Goal: Task Accomplishment & Management: Complete application form

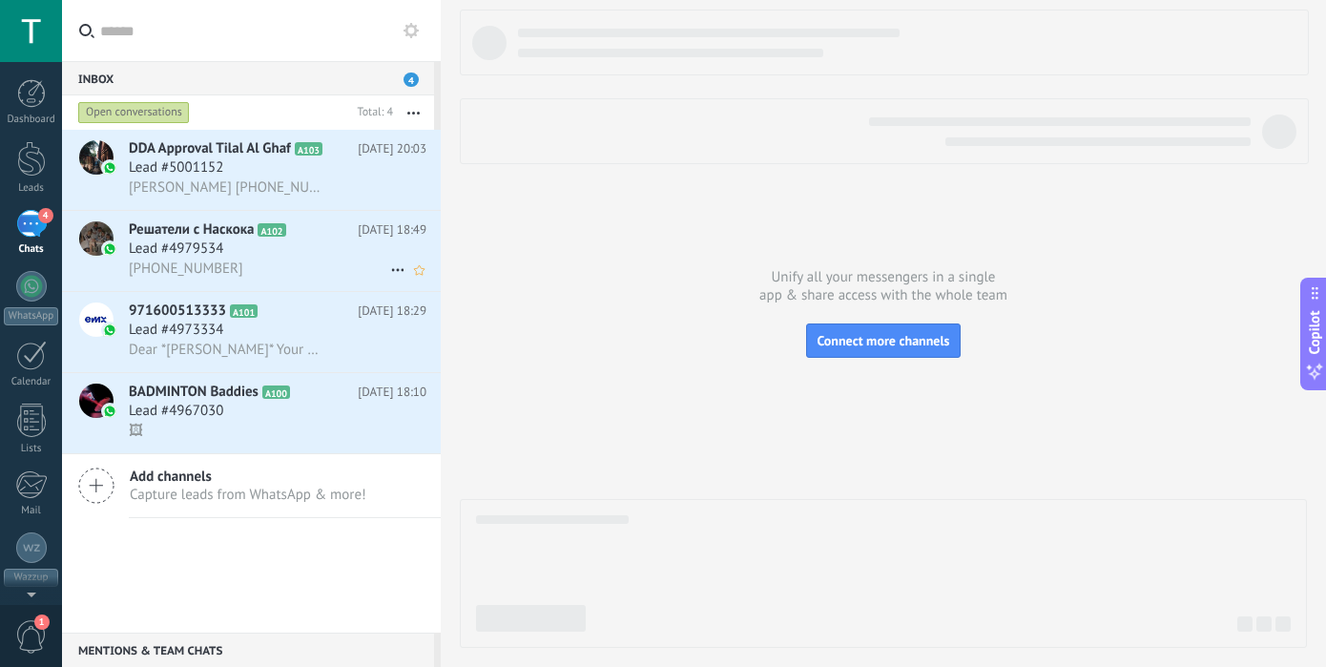
click at [196, 261] on span "[PHONE_NUMBER]" at bounding box center [186, 268] width 114 height 18
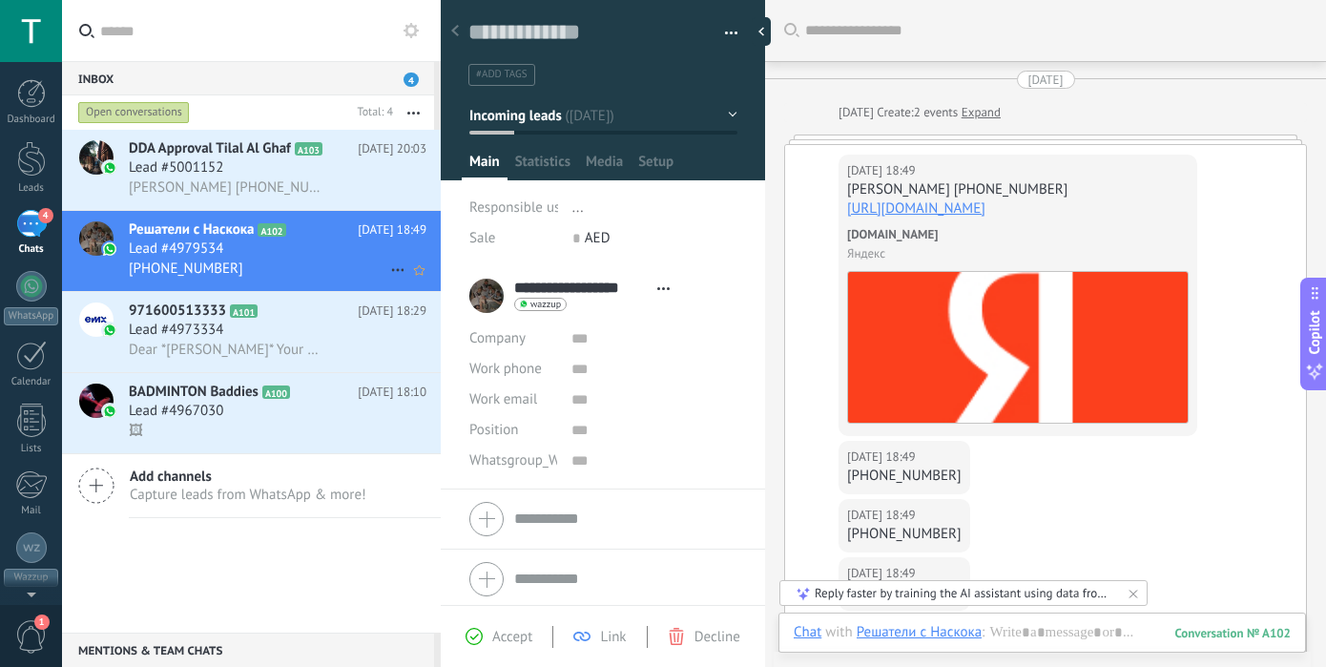
click at [391, 268] on icon at bounding box center [397, 269] width 23 height 23
click at [428, 324] on span "Close talk" at bounding box center [448, 318] width 60 height 38
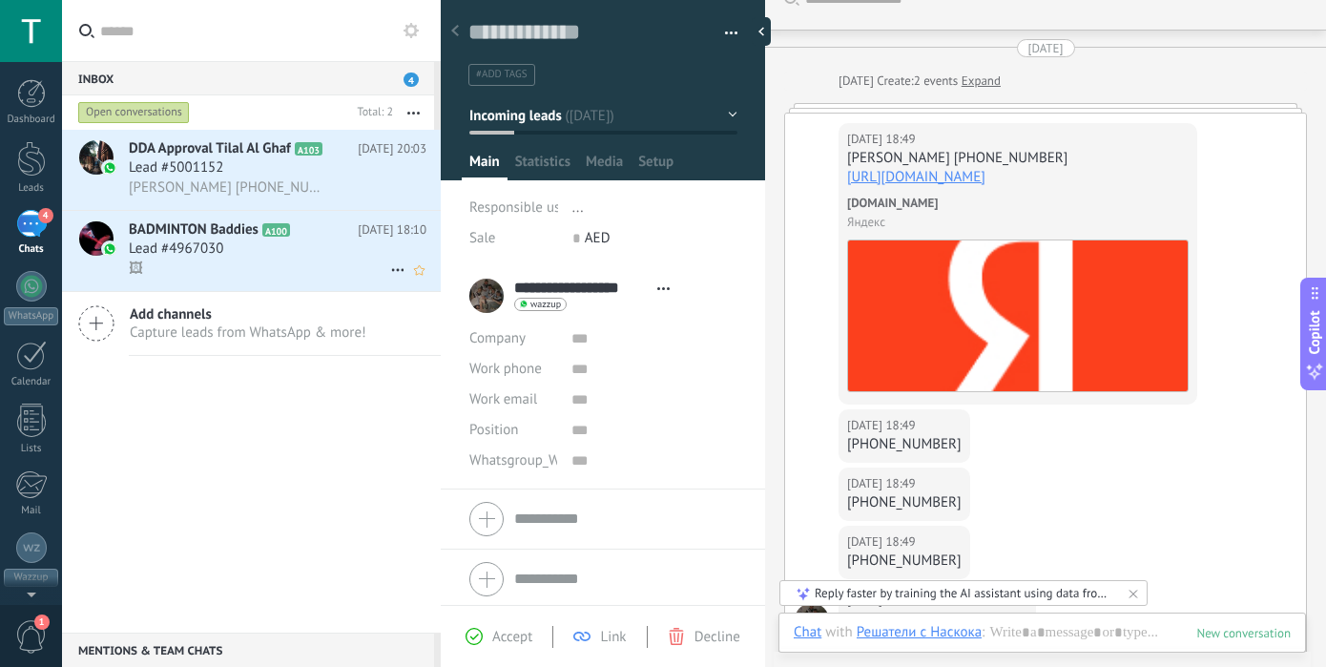
click at [391, 270] on use at bounding box center [397, 270] width 12 height 3
click at [419, 317] on span "Close talk" at bounding box center [448, 318] width 60 height 38
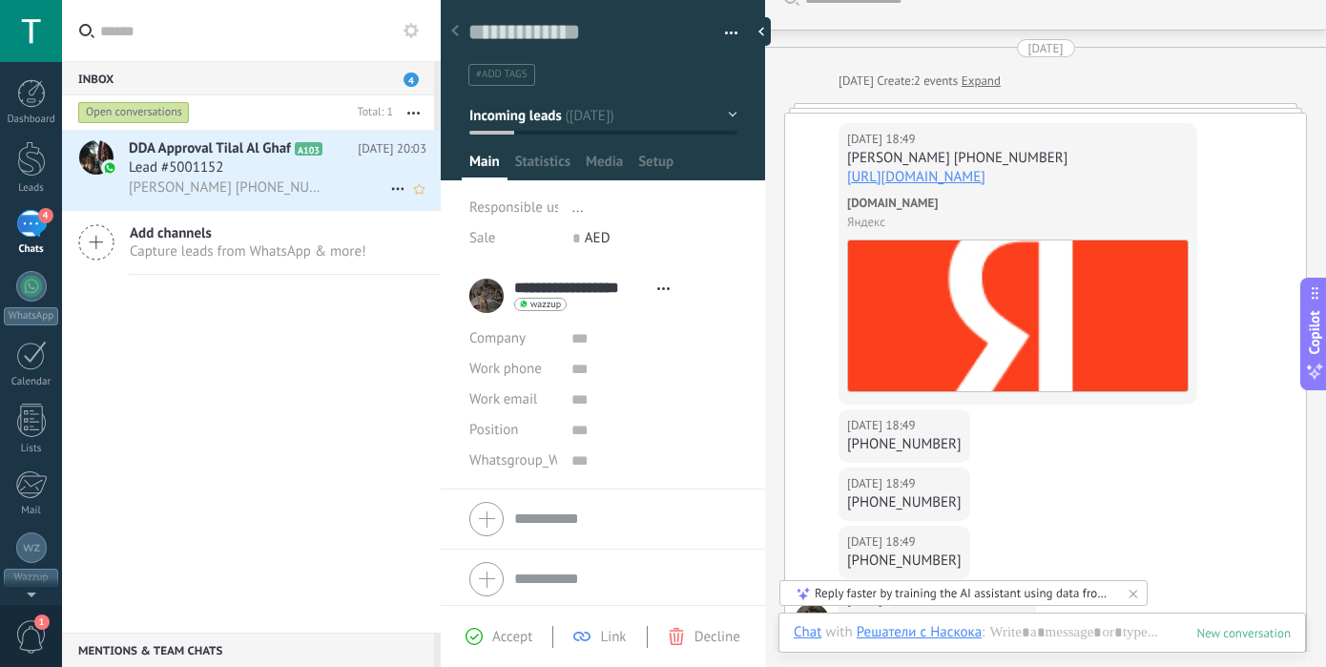
click at [389, 191] on icon at bounding box center [397, 188] width 23 height 23
click at [426, 237] on span "Close talk" at bounding box center [448, 236] width 60 height 38
click at [386, 187] on icon at bounding box center [397, 188] width 23 height 23
click at [415, 231] on div "Close talk" at bounding box center [489, 236] width 187 height 38
click at [31, 156] on div at bounding box center [31, 158] width 29 height 35
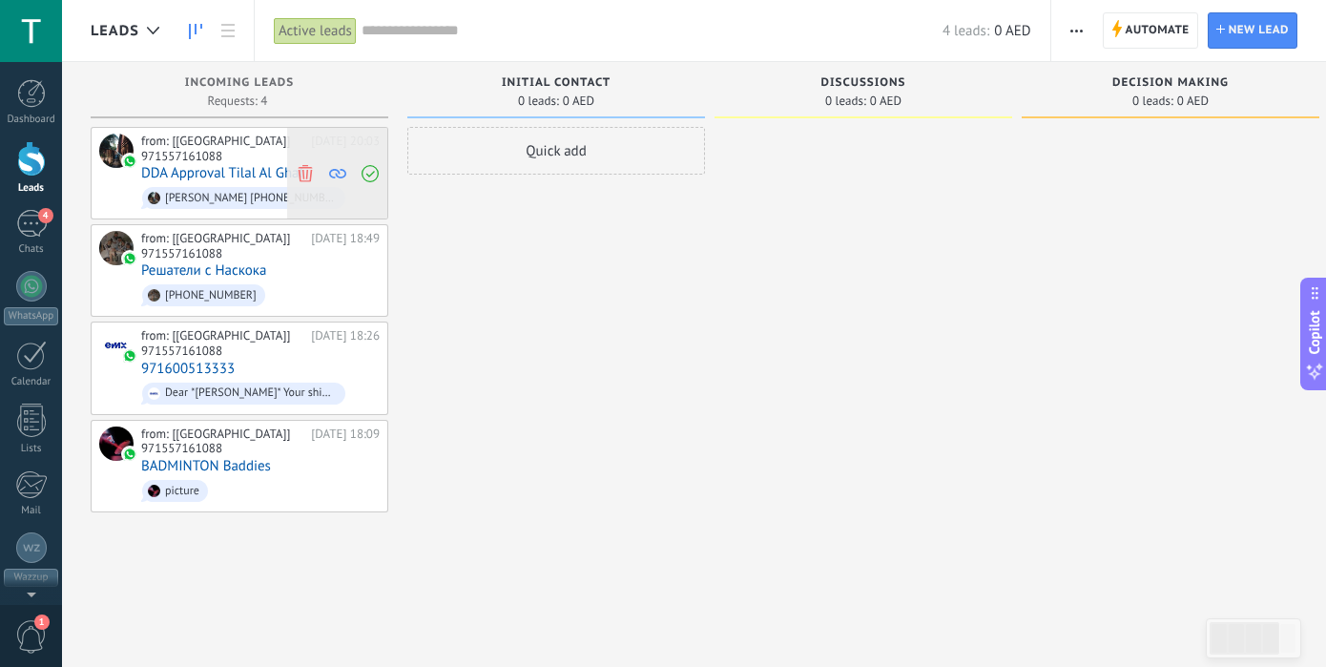
click at [305, 174] on span at bounding box center [305, 173] width 26 height 91
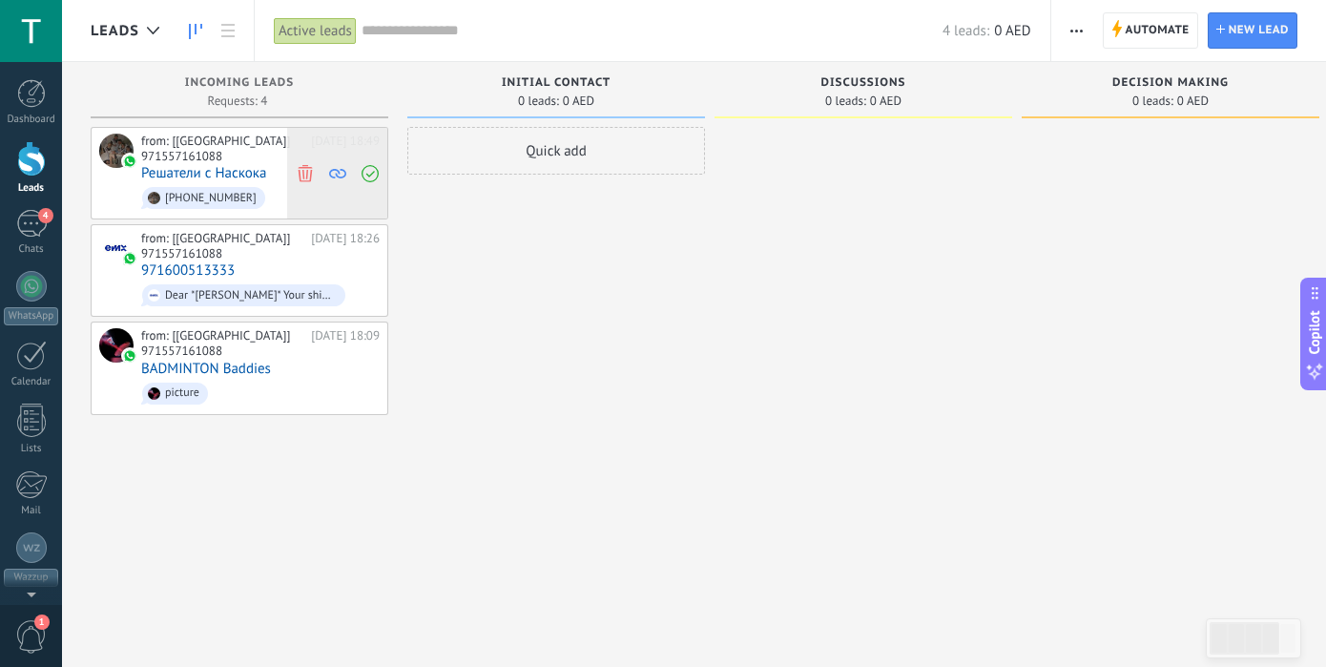
click at [299, 164] on icon at bounding box center [305, 172] width 17 height 17
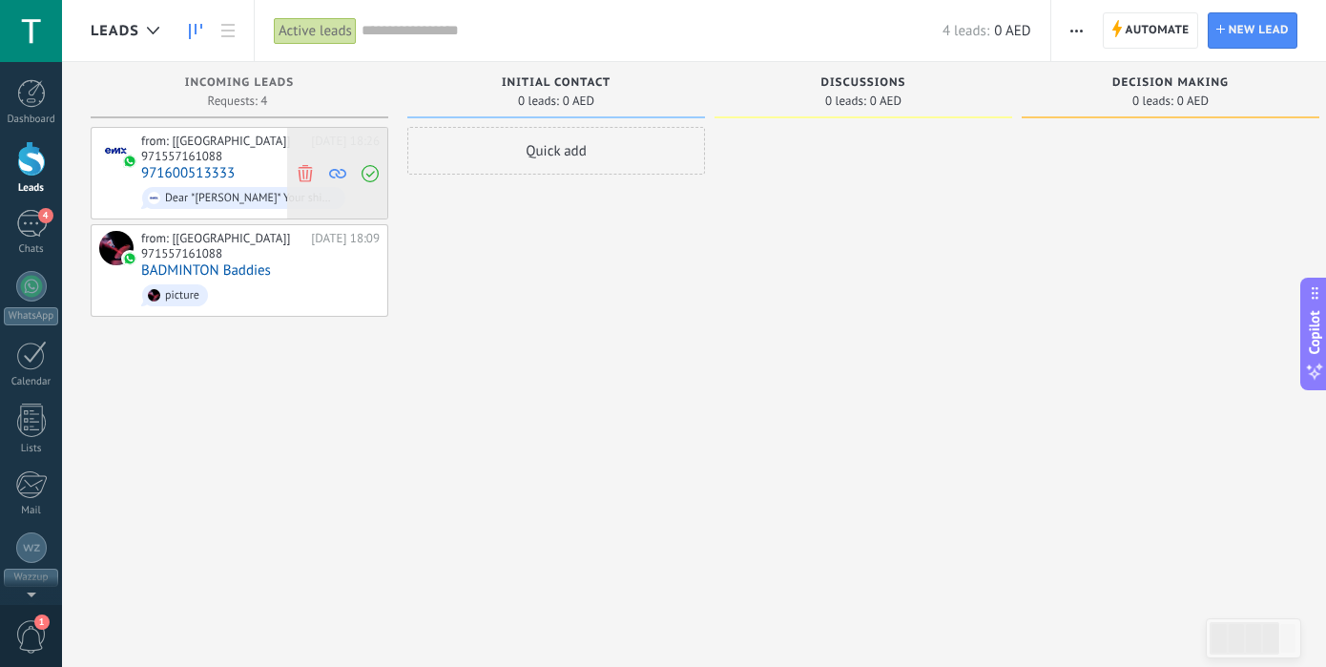
click at [309, 164] on icon at bounding box center [305, 172] width 17 height 17
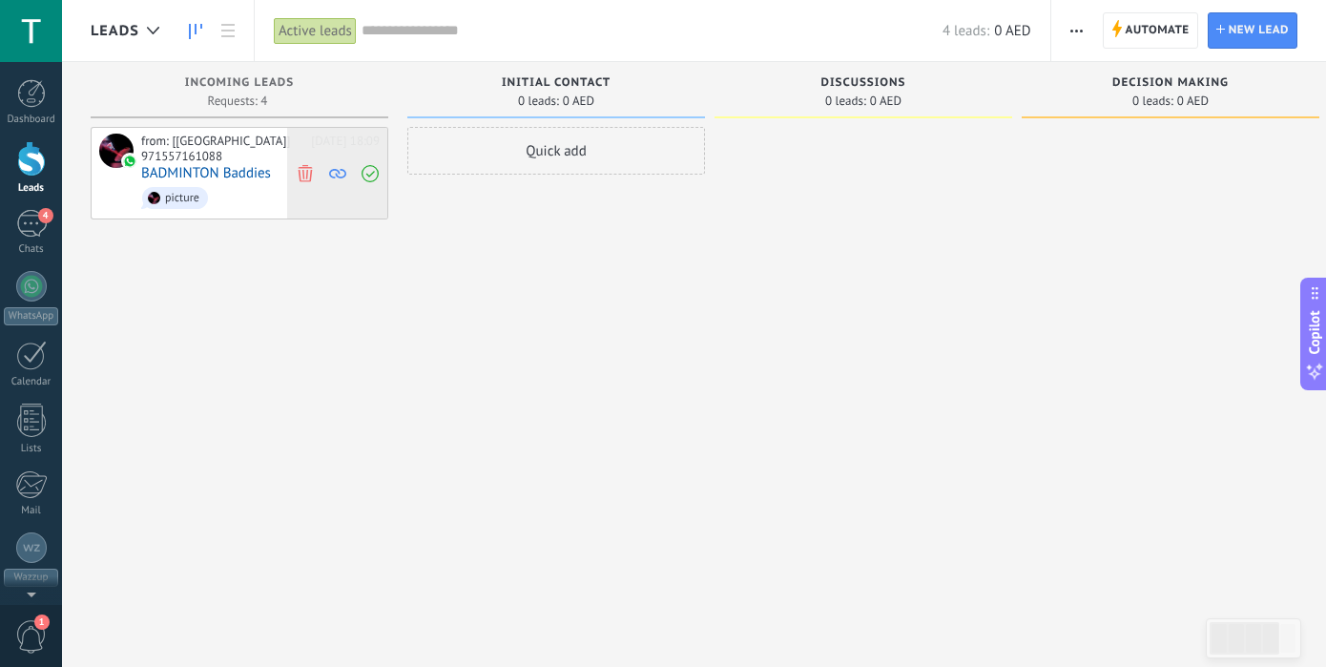
click at [304, 155] on span at bounding box center [305, 173] width 26 height 91
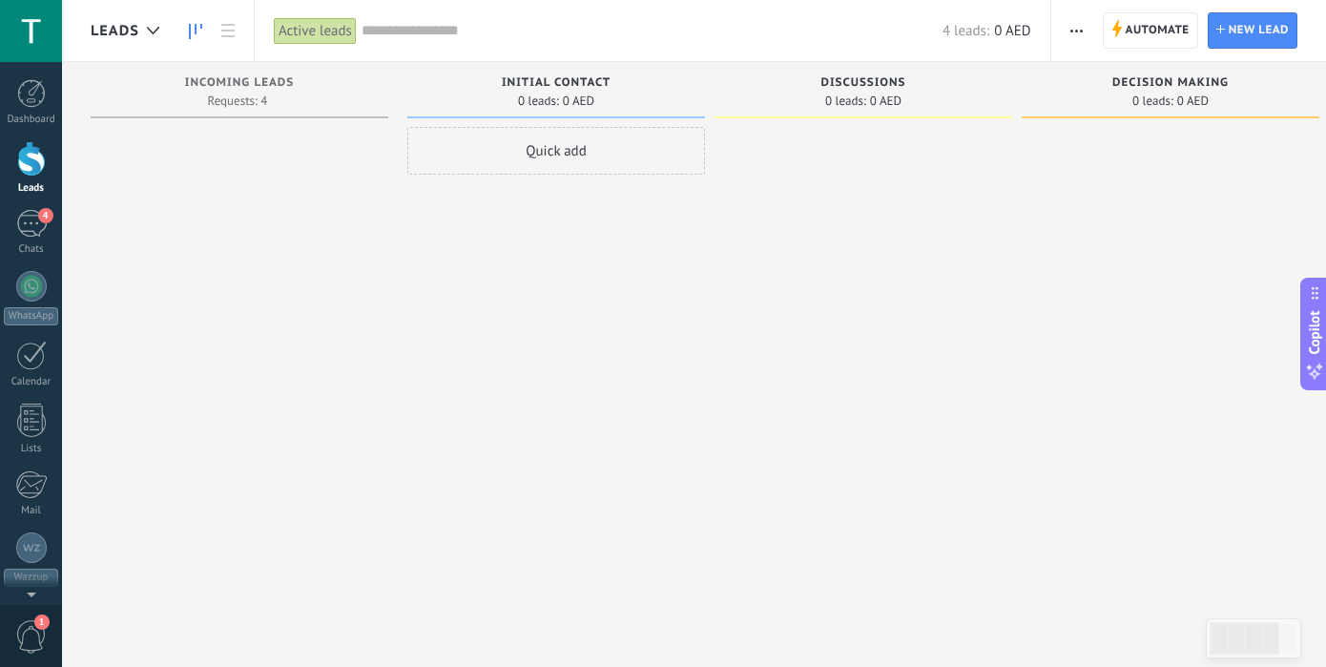
click at [252, 138] on div at bounding box center [240, 336] width 298 height 418
click at [509, 150] on div "Quick add" at bounding box center [556, 151] width 298 height 48
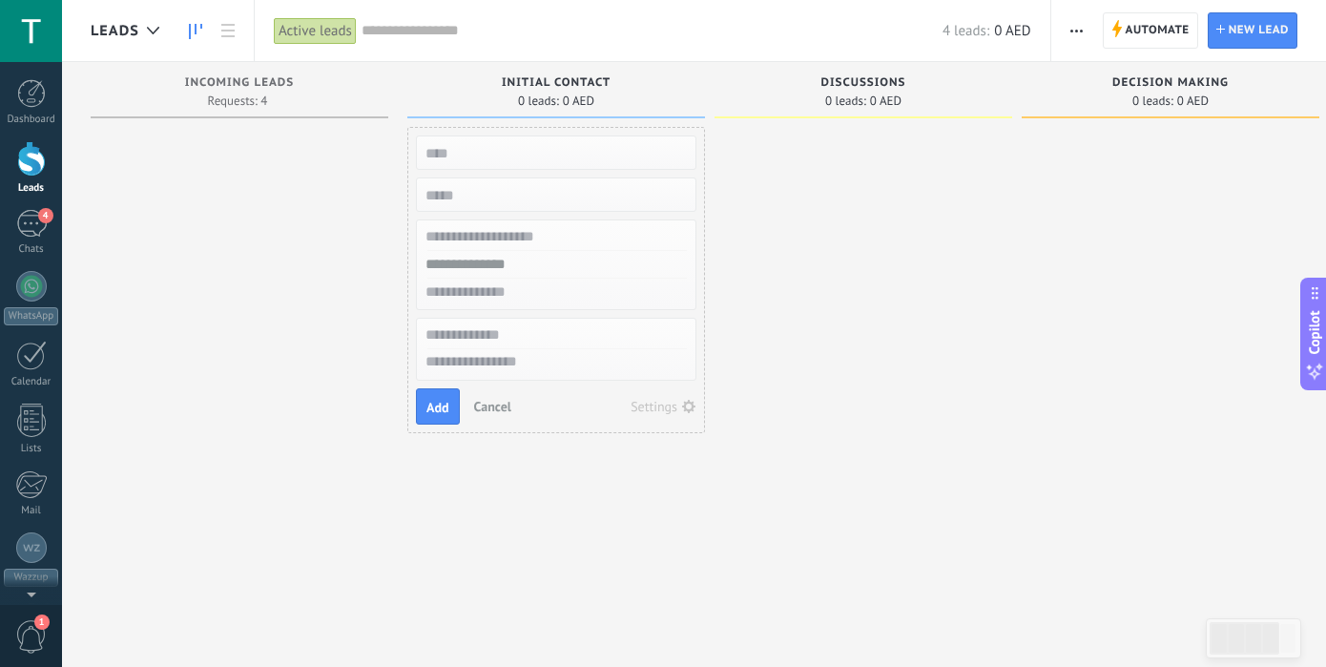
type input "*"
type input "**********"
click at [500, 192] on input "numeric" at bounding box center [554, 194] width 278 height 27
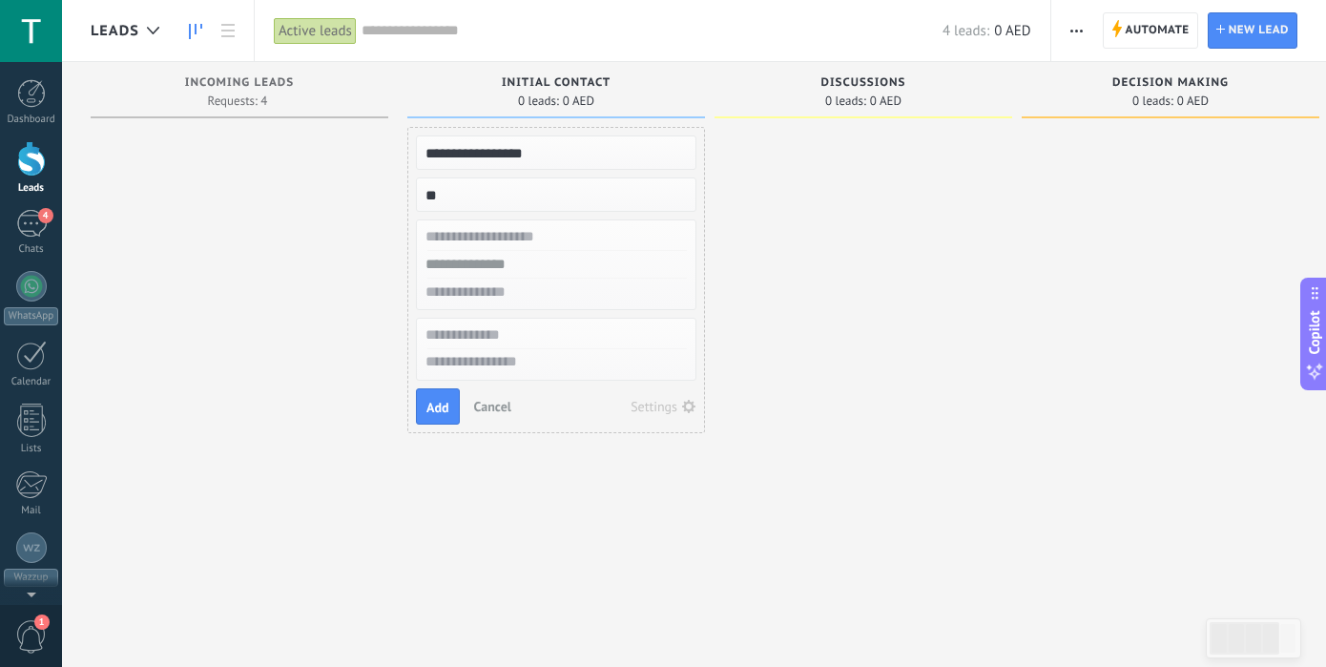
click at [816, 237] on div at bounding box center [863, 336] width 298 height 418
click at [677, 247] on input "text" at bounding box center [554, 237] width 278 height 28
click at [671, 253] on input "text" at bounding box center [554, 265] width 278 height 28
click at [565, 196] on input "numeric" at bounding box center [554, 194] width 278 height 27
type input "*"
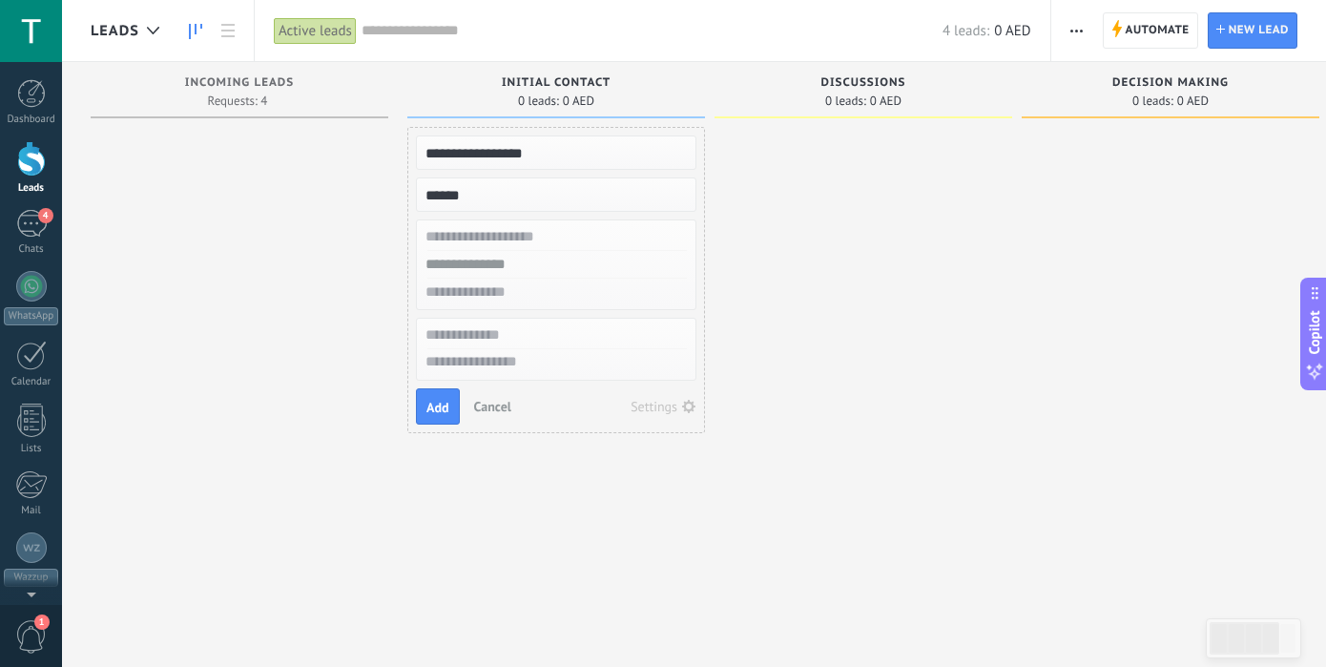
type input "******"
click at [557, 225] on input "text" at bounding box center [554, 237] width 278 height 28
click at [662, 409] on div "Settings" at bounding box center [653, 406] width 47 height 13
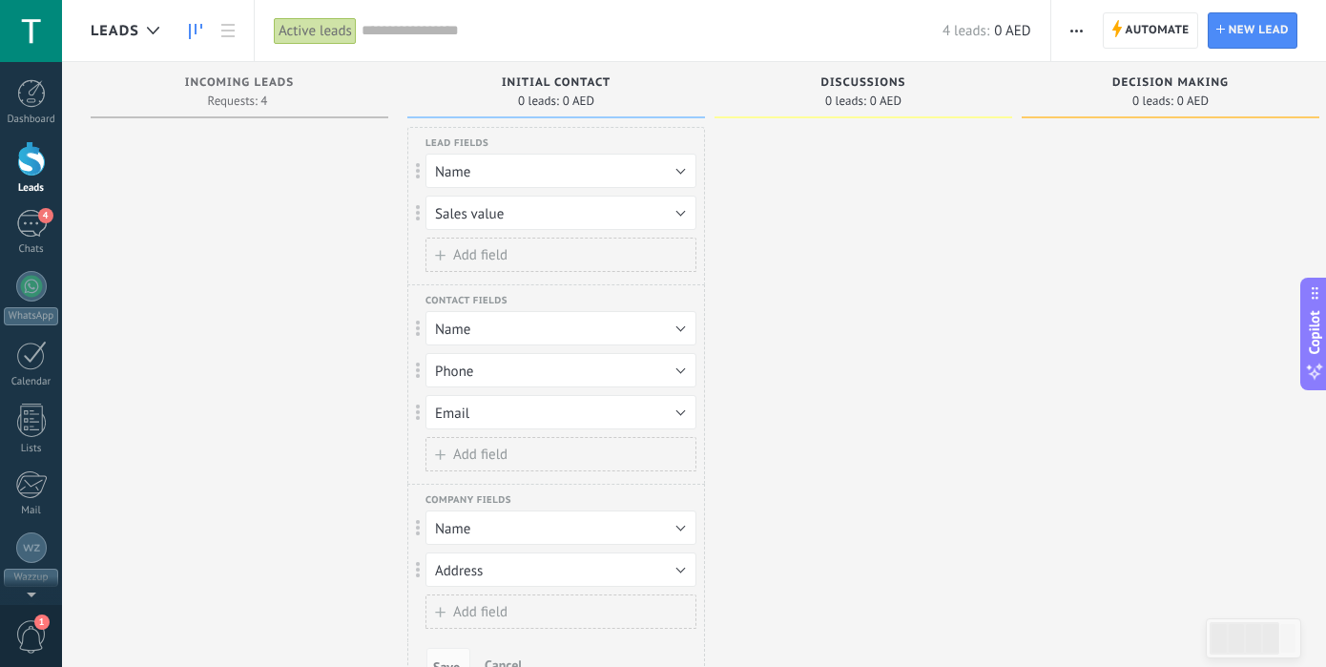
click at [496, 258] on span "Add field" at bounding box center [480, 255] width 54 height 14
click at [515, 256] on button "Tags" at bounding box center [560, 254] width 271 height 34
click at [515, 256] on span "Tags" at bounding box center [552, 255] width 276 height 18
click at [684, 253] on button "Tags" at bounding box center [560, 254] width 271 height 34
click at [515, 458] on button "Add field" at bounding box center [560, 450] width 271 height 34
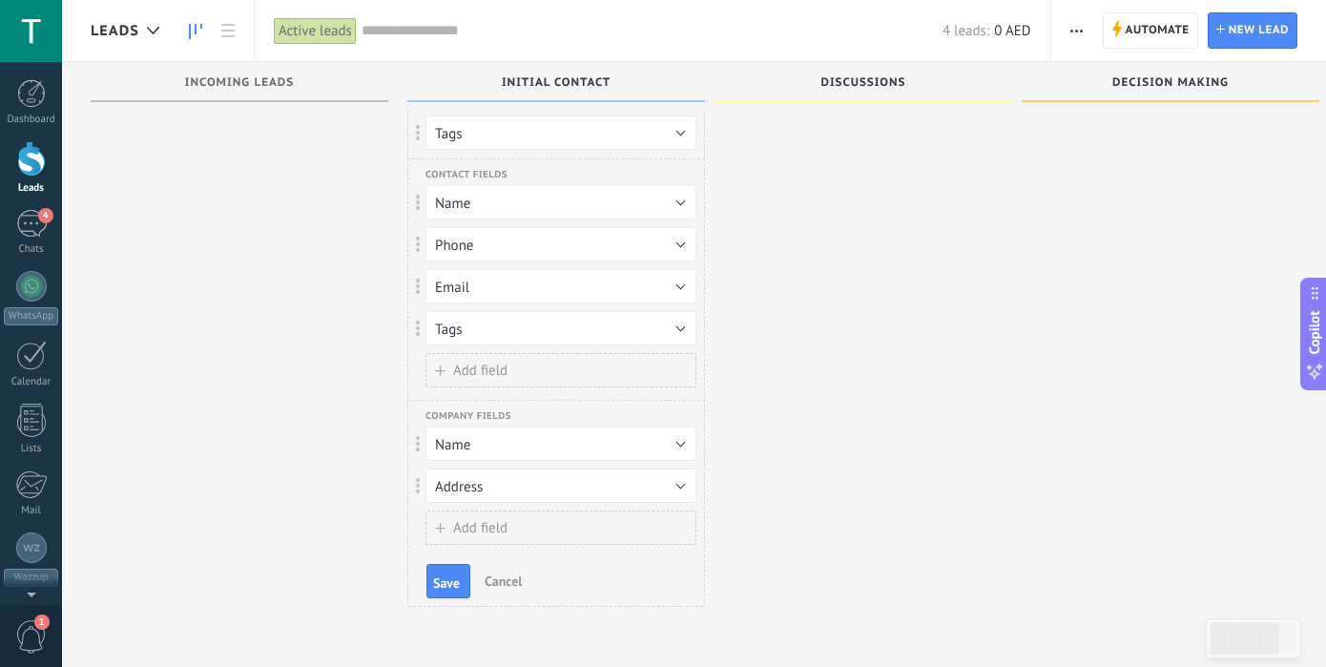
scroll to position [135, 0]
click at [458, 576] on span "Save" at bounding box center [446, 582] width 27 height 13
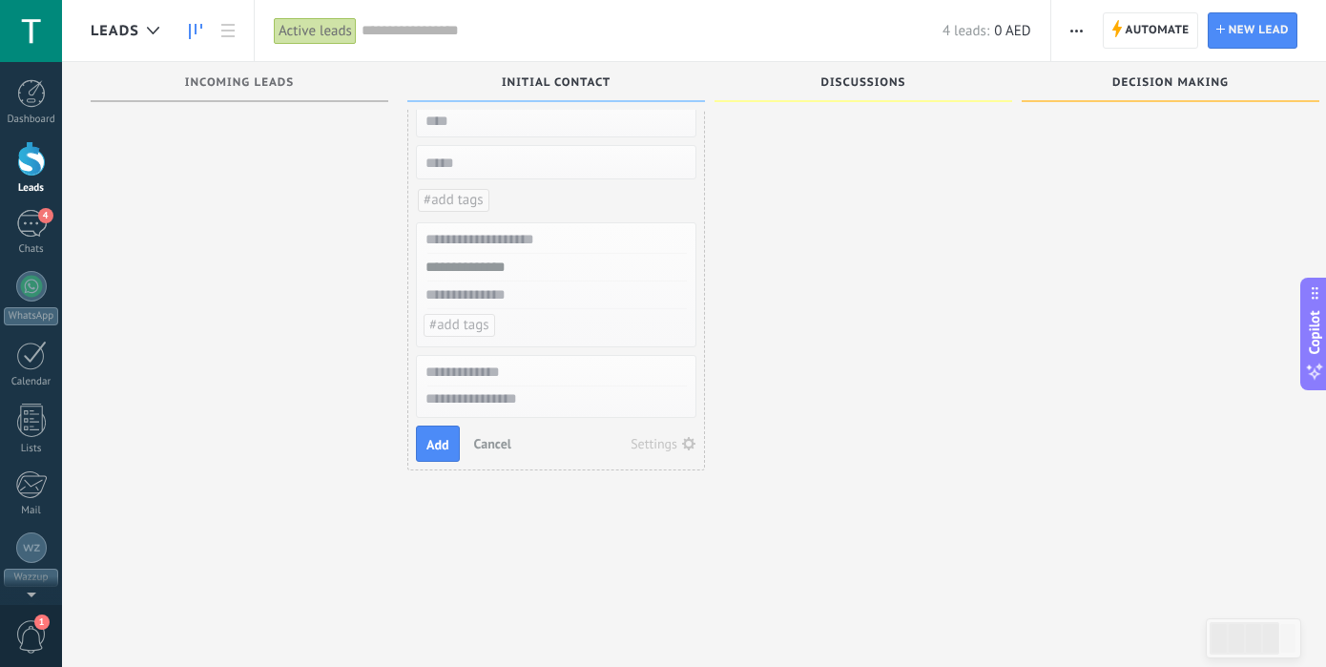
scroll to position [48, 0]
click at [499, 438] on button "Cancel" at bounding box center [492, 443] width 52 height 29
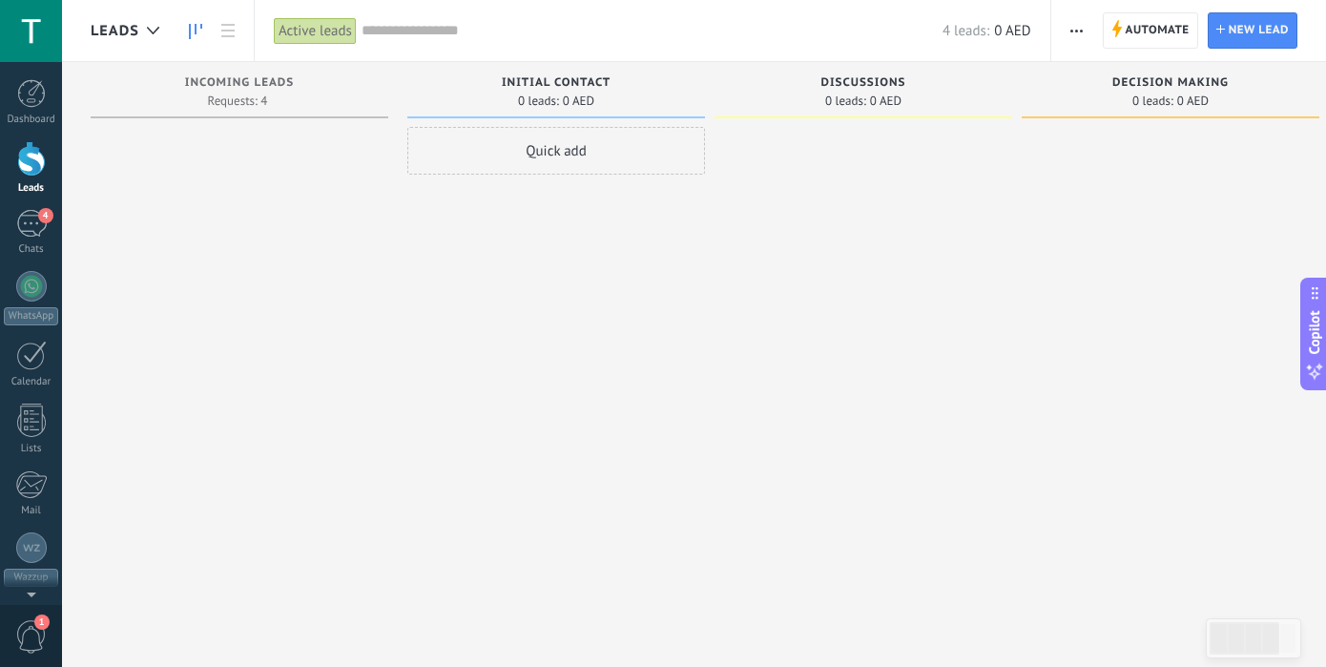
scroll to position [0, 0]
click at [548, 142] on div "Quick add" at bounding box center [556, 151] width 298 height 48
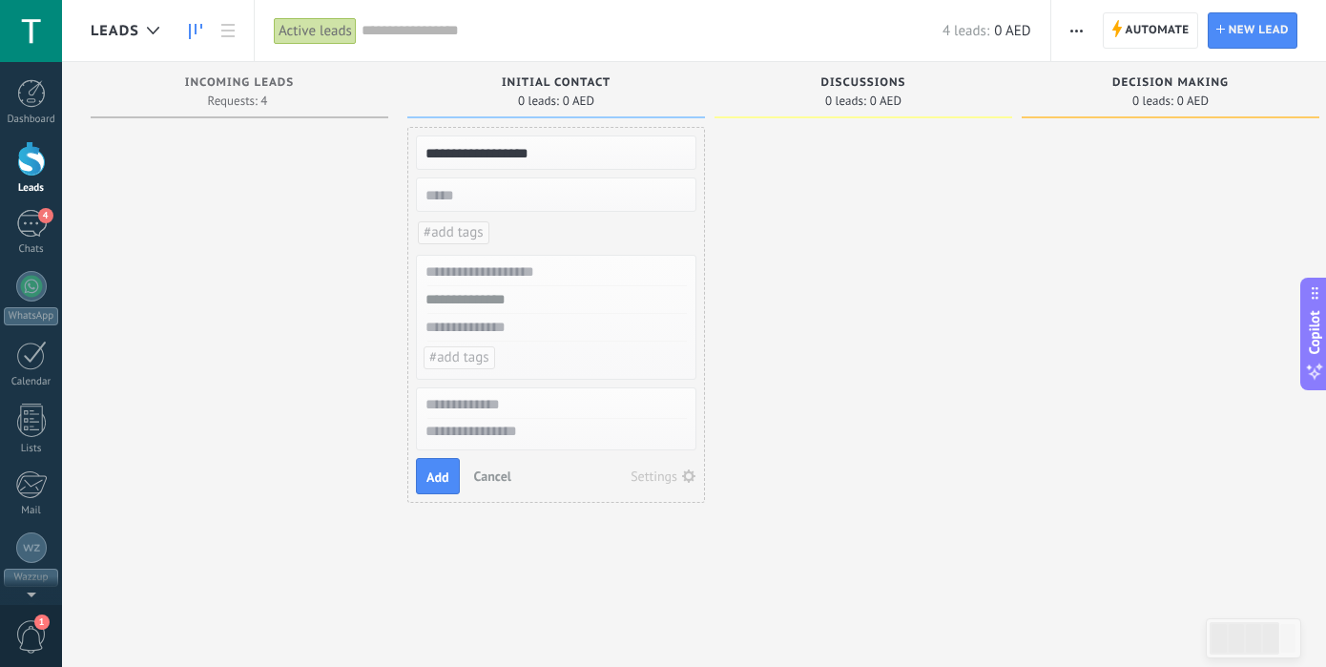
type input "**********"
click at [484, 189] on input "numeric" at bounding box center [554, 194] width 278 height 27
type input "******"
click at [453, 238] on span "#add tags" at bounding box center [453, 232] width 60 height 18
type input "**********"
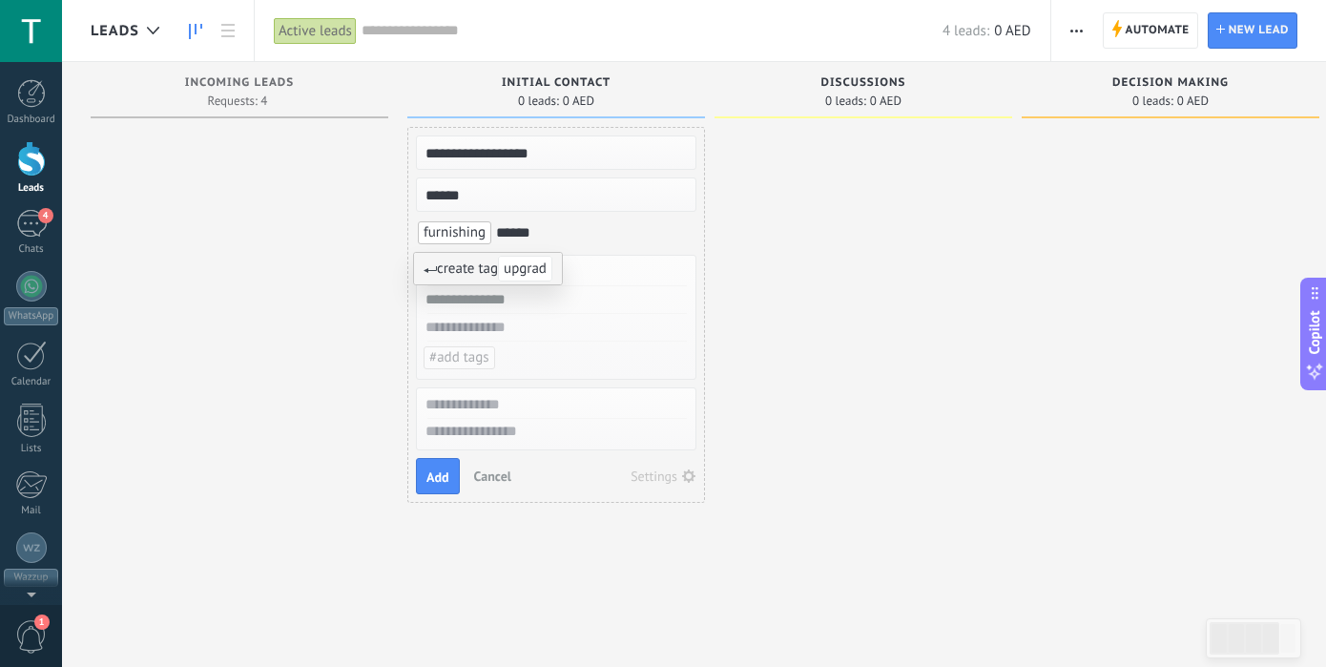
type input "*******"
click at [545, 273] on input "text" at bounding box center [554, 272] width 278 height 28
type input "*****"
click at [522, 300] on input "text" at bounding box center [554, 300] width 278 height 28
type input "**********"
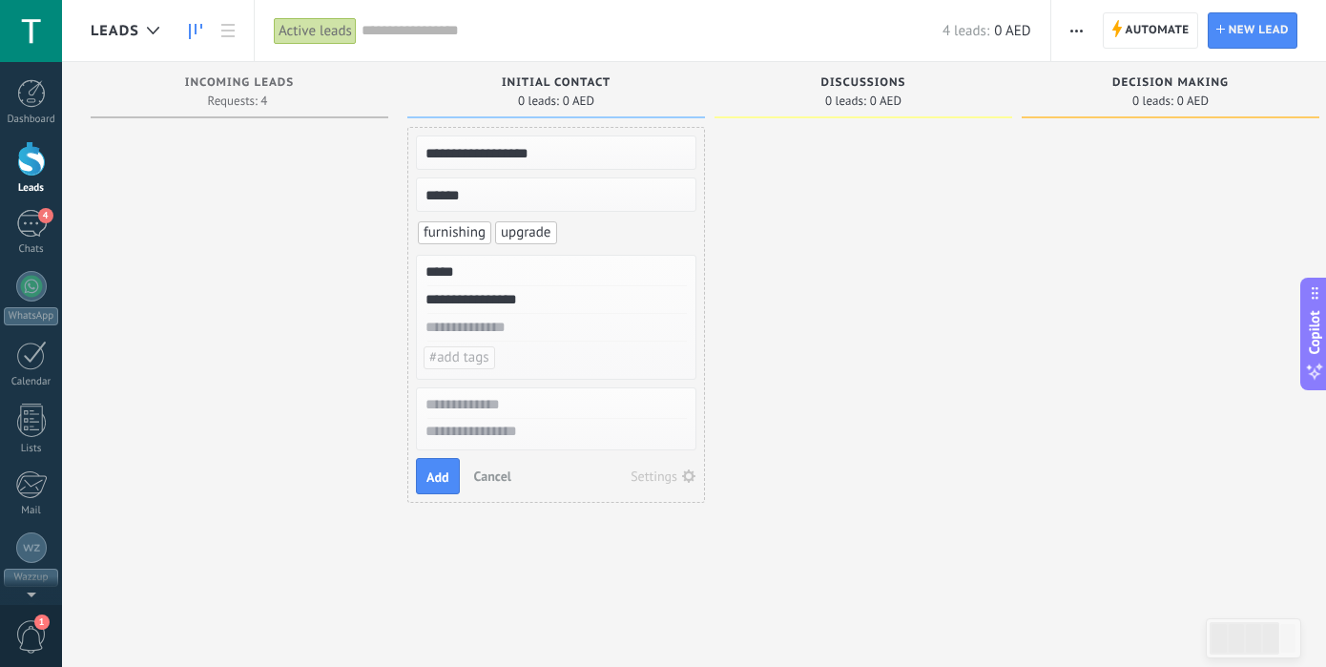
click at [536, 358] on ul "#add tags" at bounding box center [559, 357] width 274 height 27
type input "**********"
click at [439, 482] on span "Add" at bounding box center [437, 476] width 23 height 13
click at [434, 480] on span "Add" at bounding box center [437, 476] width 23 height 13
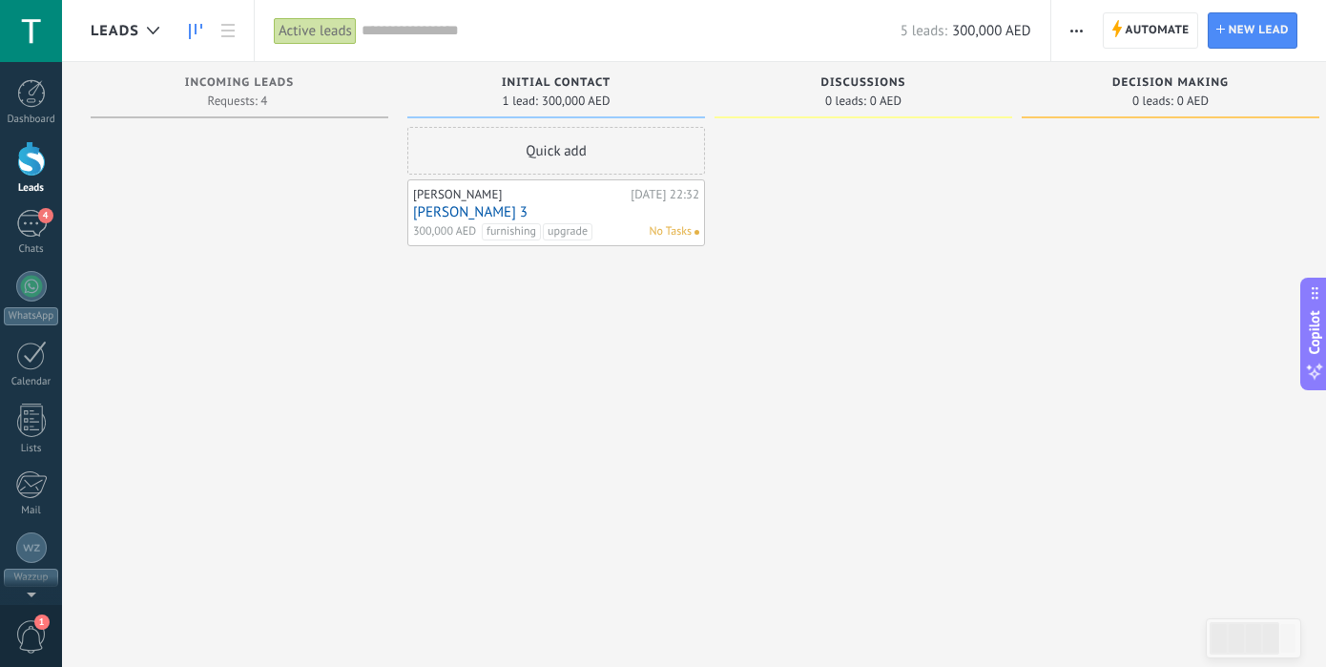
click at [540, 140] on div "Quick add" at bounding box center [556, 151] width 298 height 48
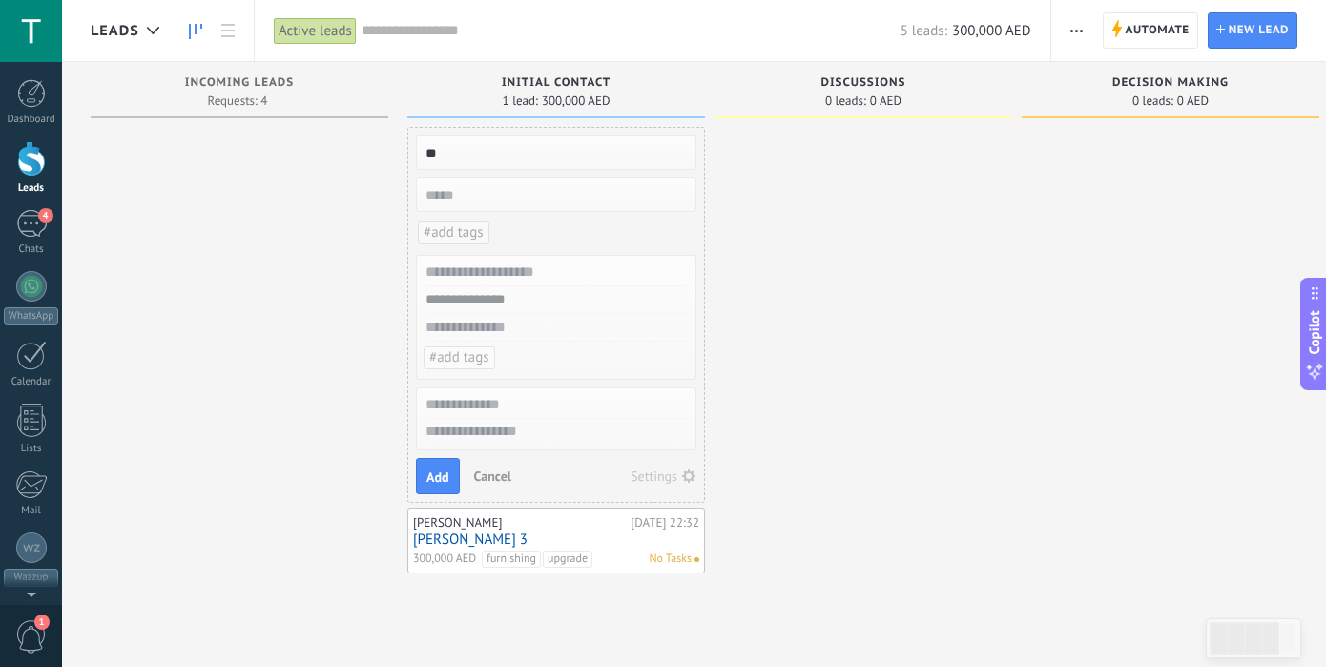
type input "*"
type input "**********"
click at [535, 202] on input "numeric" at bounding box center [554, 194] width 278 height 27
type input "*****"
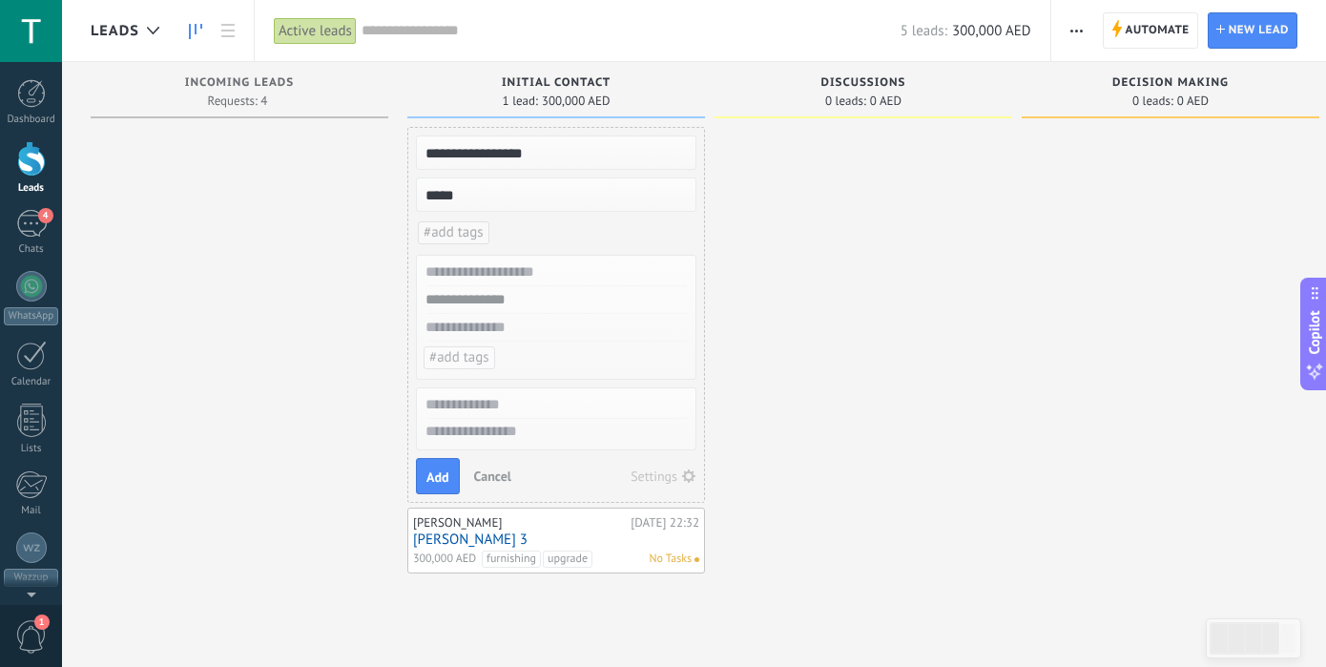
click at [899, 308] on div at bounding box center [863, 350] width 298 height 446
click at [603, 349] on ul "#add tags" at bounding box center [559, 357] width 274 height 27
click at [607, 237] on ul "#add tags" at bounding box center [556, 232] width 280 height 27
click at [474, 278] on span "furnishing" at bounding box center [457, 272] width 73 height 26
click at [458, 267] on span "upgrade" at bounding box center [452, 272] width 62 height 26
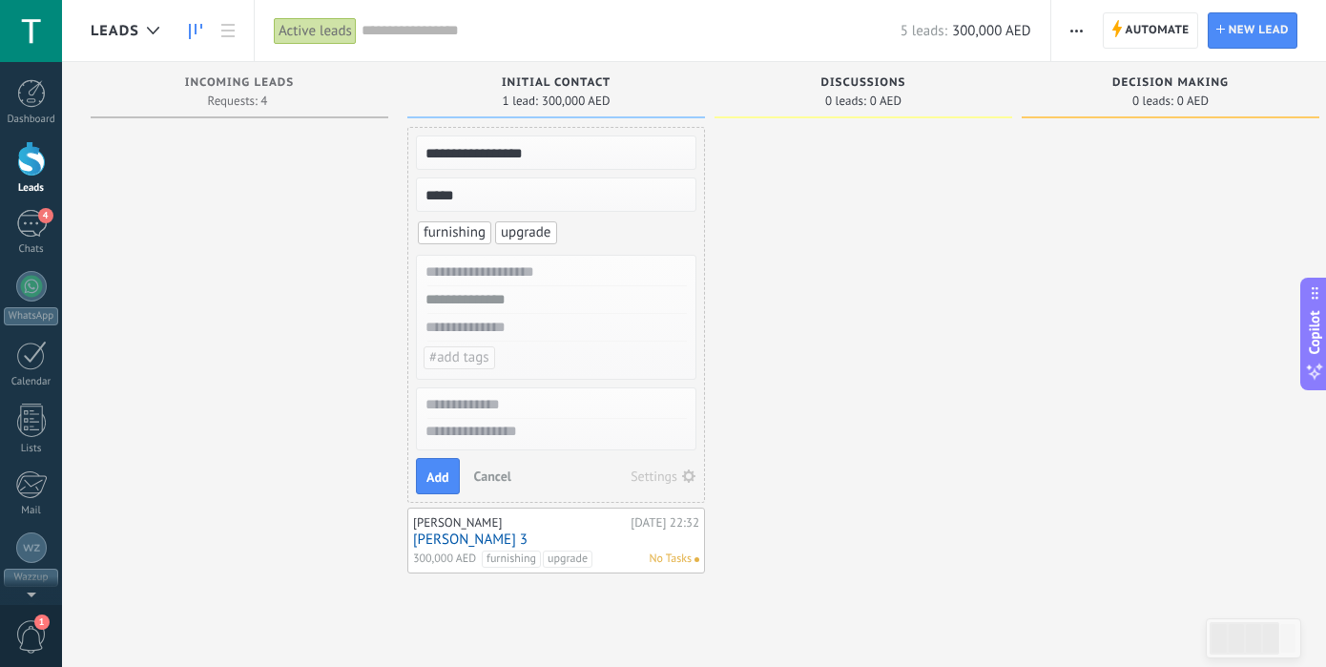
click at [618, 142] on input "**********" at bounding box center [554, 152] width 278 height 27
click at [430, 483] on span "Add" at bounding box center [437, 476] width 23 height 13
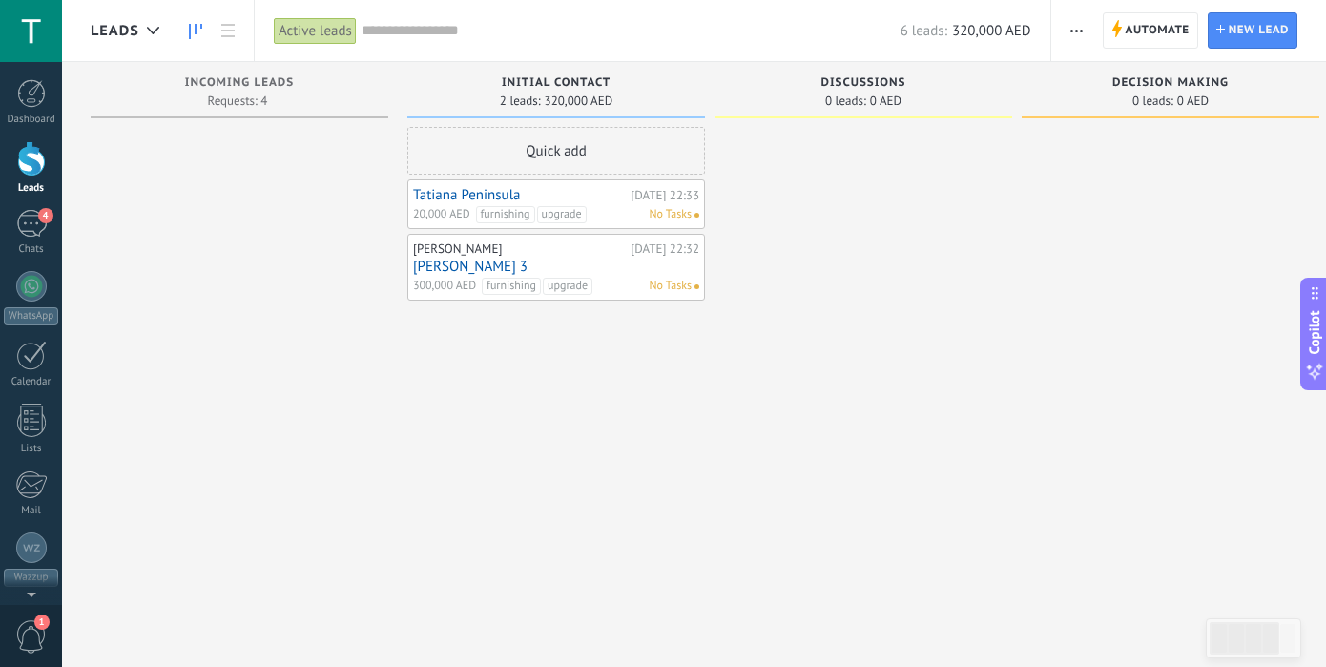
click at [453, 204] on div "Tatiana Peninsula [DATE] 22:33 20,000 AED furnishing upgrade No Tasks" at bounding box center [556, 204] width 286 height 38
click at [449, 194] on link "Tatiana Peninsula" at bounding box center [519, 195] width 213 height 16
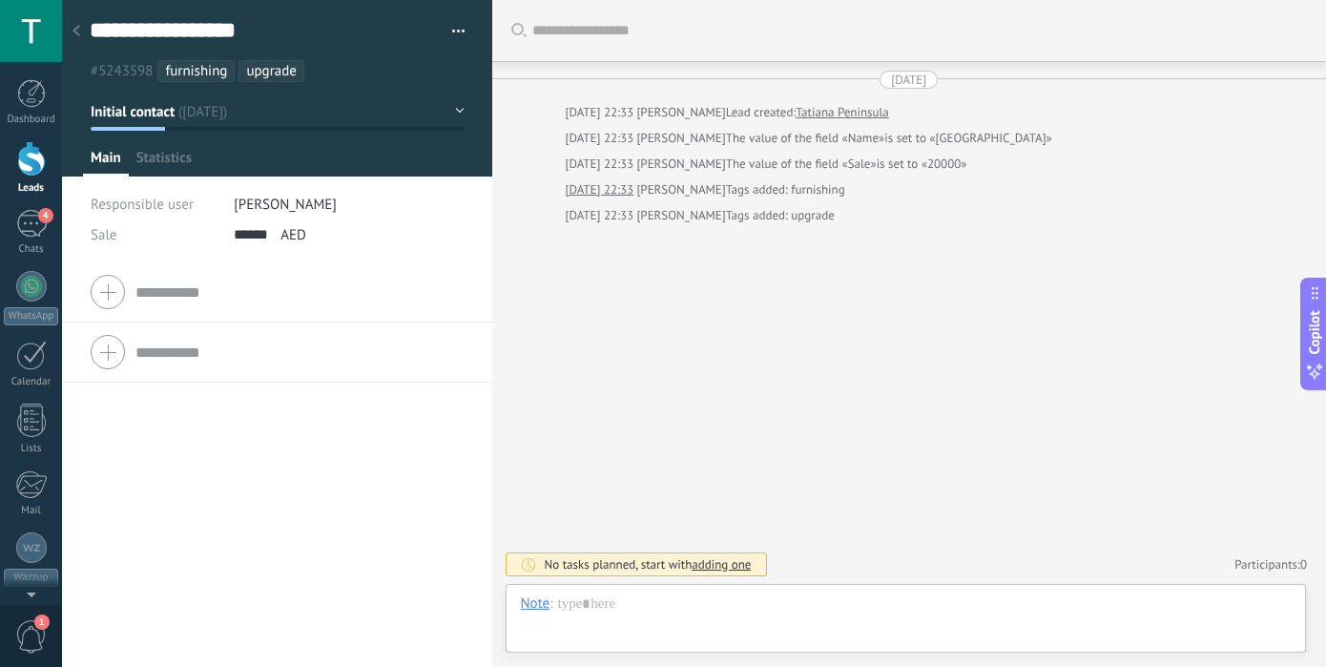
scroll to position [29, 0]
click at [72, 35] on div at bounding box center [76, 31] width 27 height 37
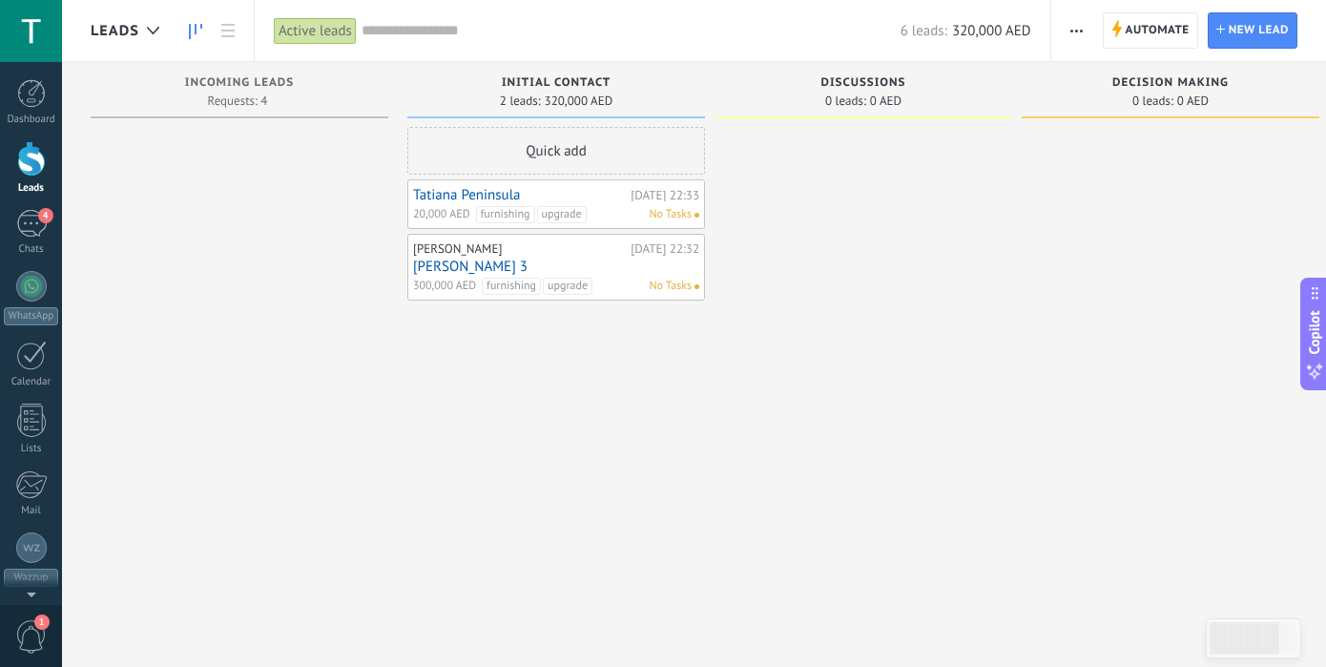
click at [517, 192] on link "Tatiana Peninsula" at bounding box center [519, 195] width 213 height 16
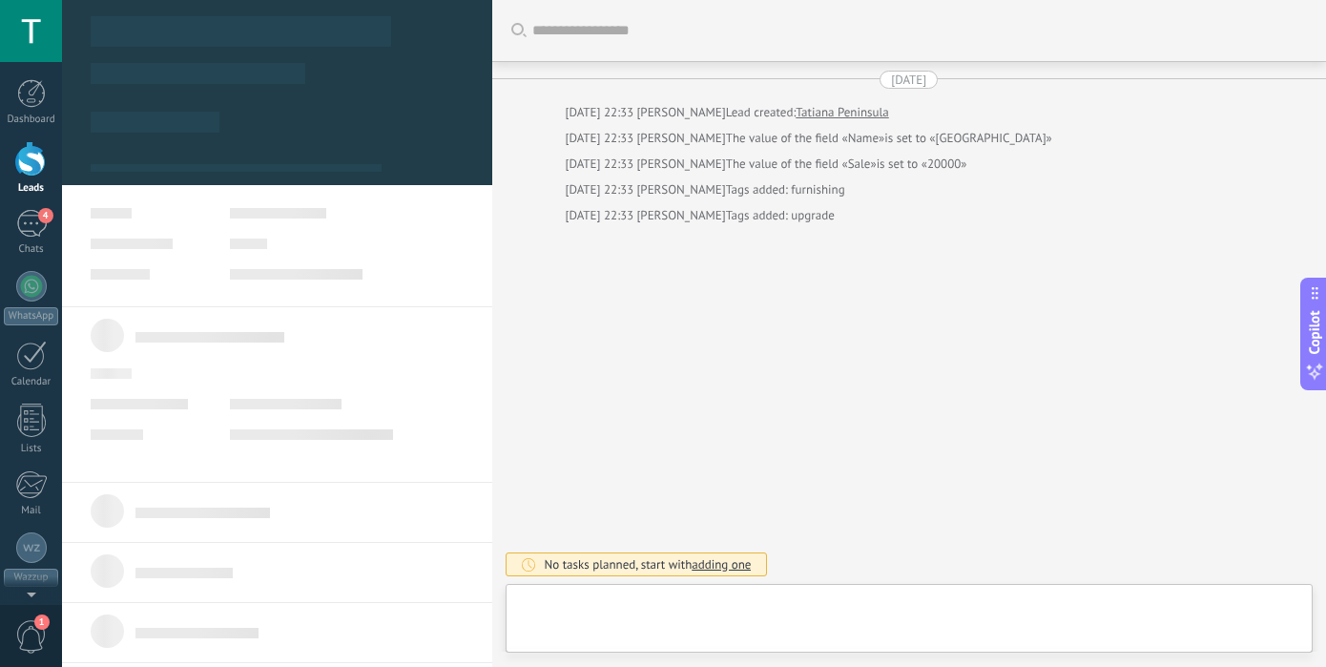
type textarea "**********"
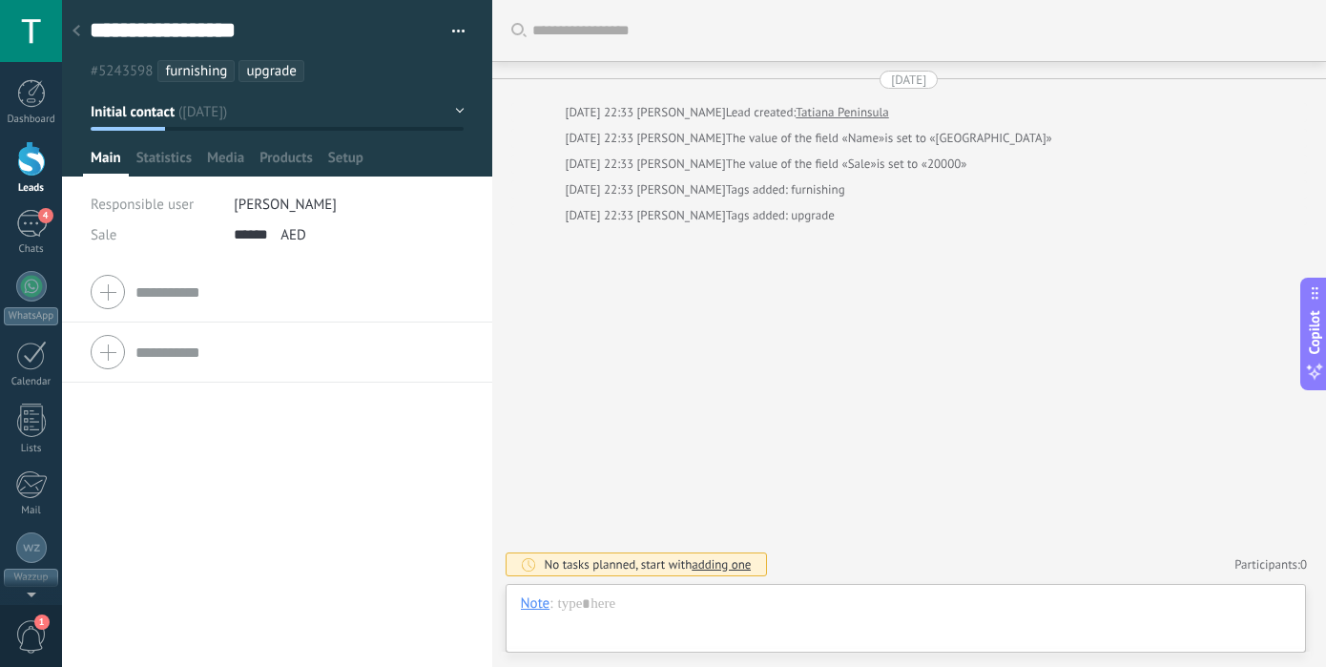
click at [451, 117] on button "Initial contact" at bounding box center [278, 111] width 374 height 34
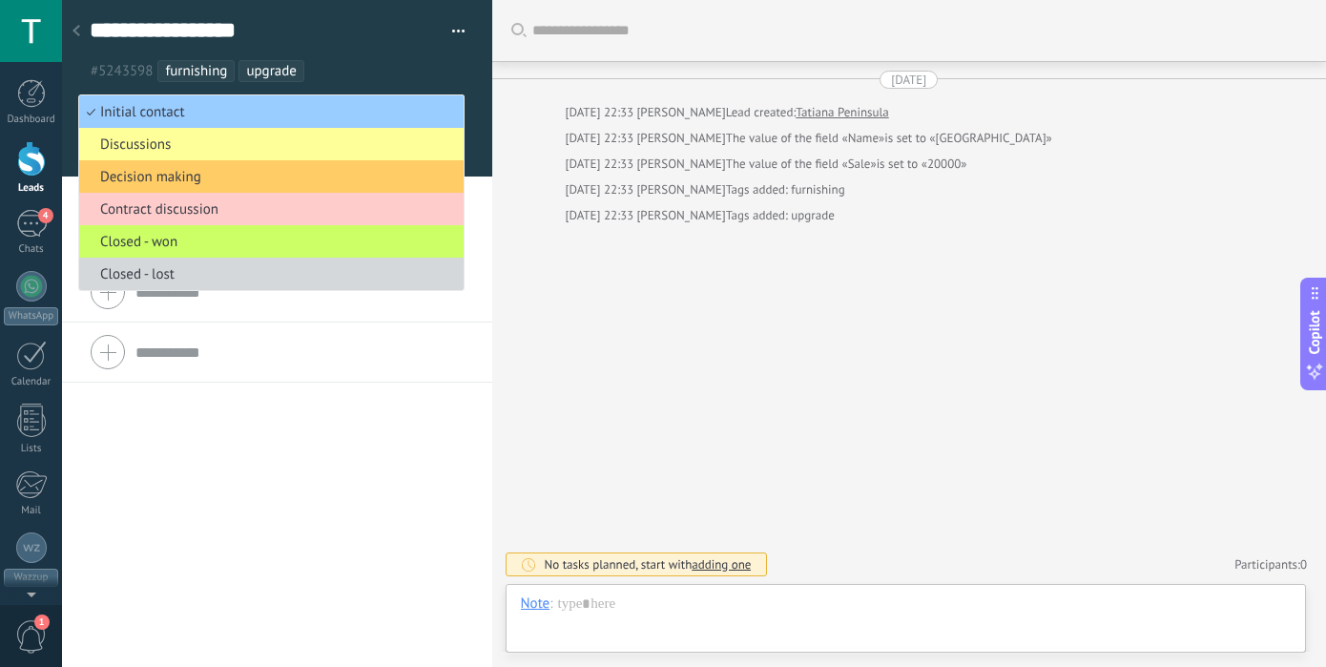
click at [756, 318] on div "Search Load more [DATE] [DATE] 22:33 [PERSON_NAME] Lead created: Tatiana Penins…" at bounding box center [909, 333] width 835 height 667
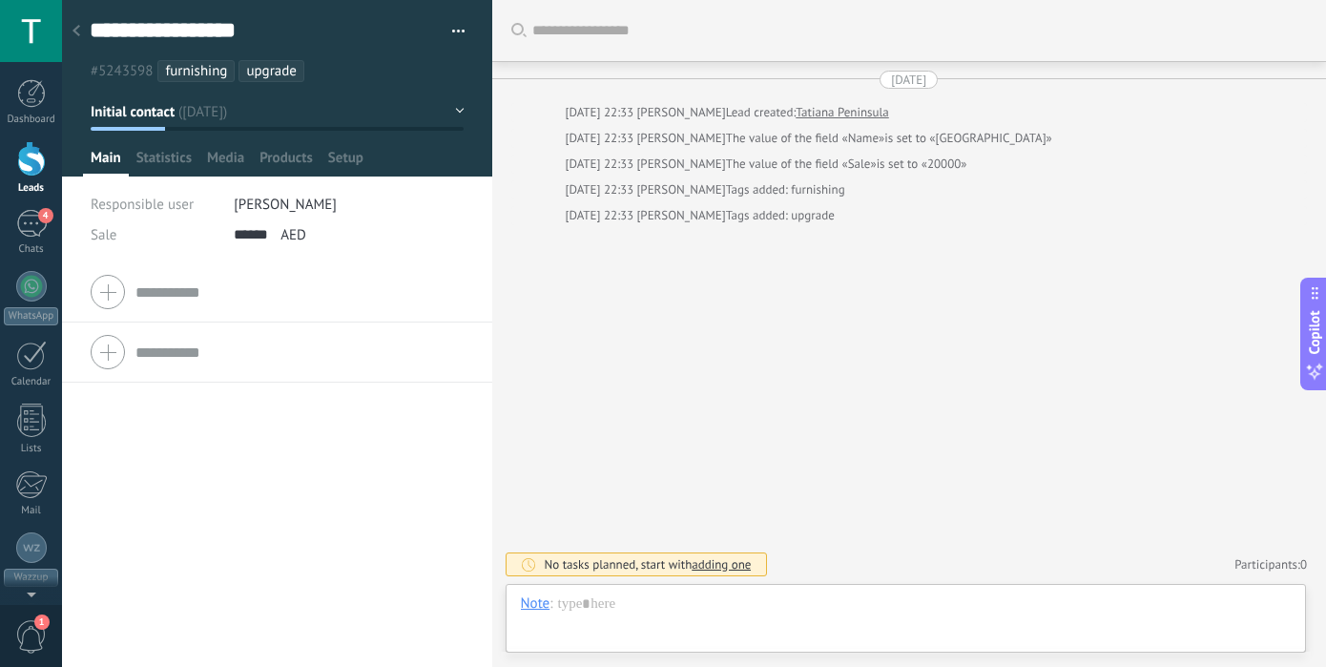
click at [74, 23] on div at bounding box center [76, 31] width 27 height 37
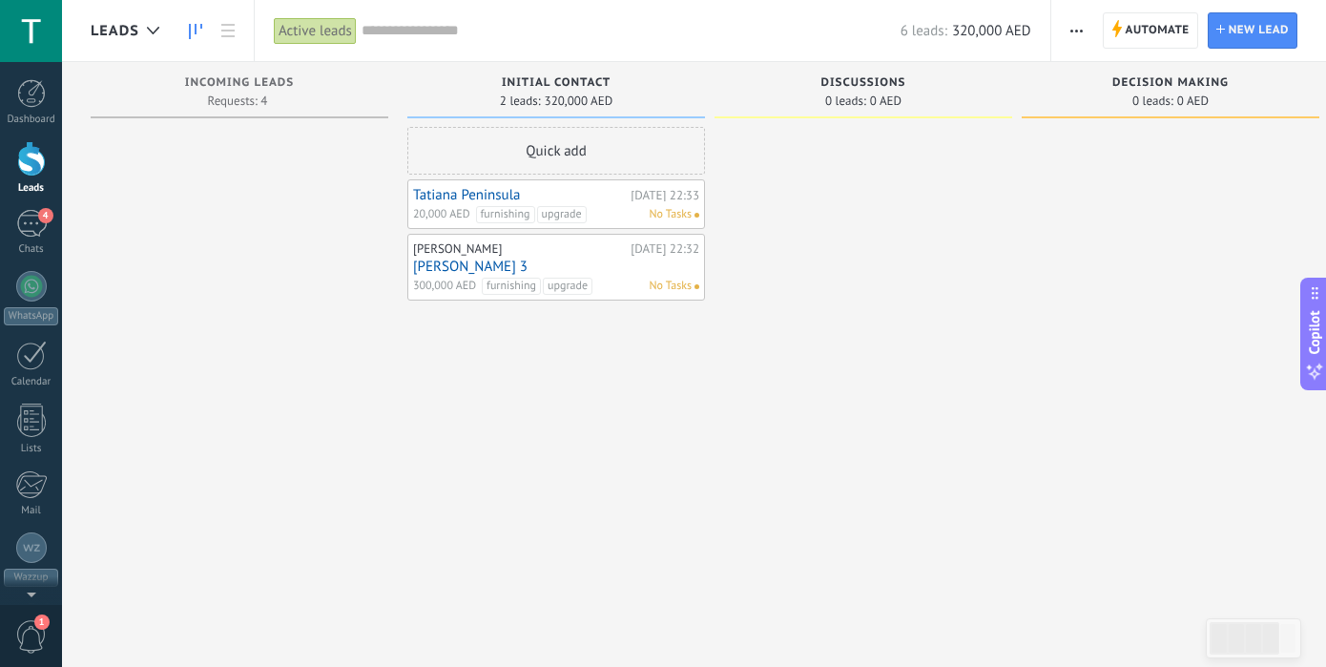
click at [569, 462] on div "Quick add Tatiana Peninsula [DATE] 22:33 20,000 AED furnishing upgrade No Tasks…" at bounding box center [556, 336] width 298 height 418
